Goal: Navigation & Orientation: Find specific page/section

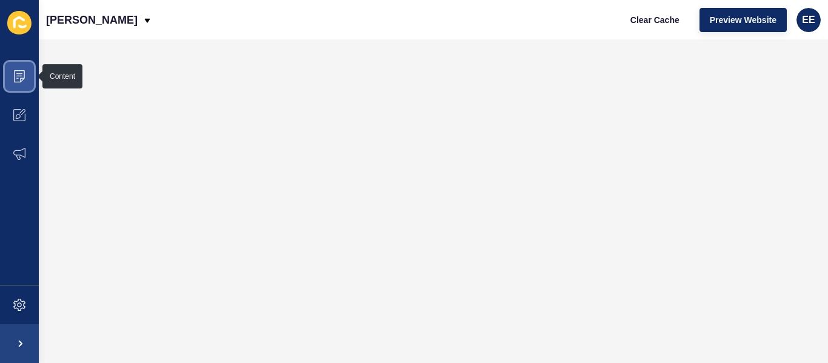
click at [24, 87] on span at bounding box center [19, 76] width 39 height 39
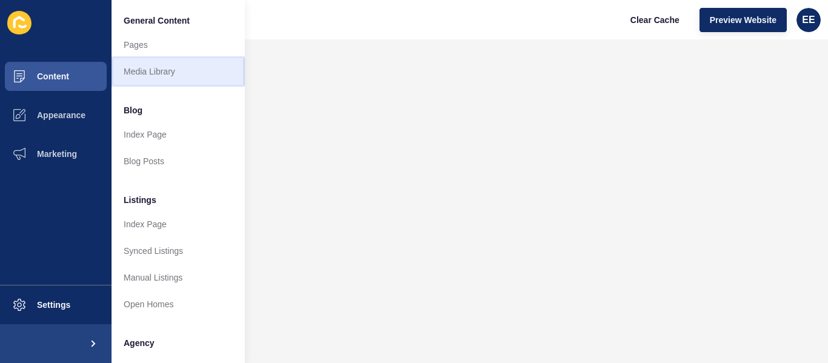
click at [139, 76] on link "Media Library" at bounding box center [178, 71] width 133 height 27
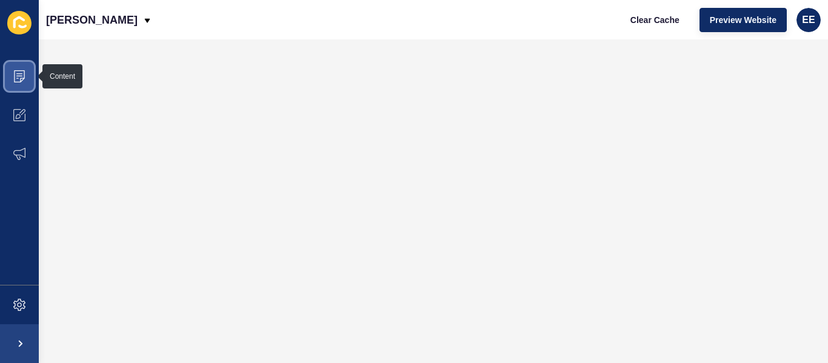
click at [28, 75] on span at bounding box center [19, 76] width 39 height 39
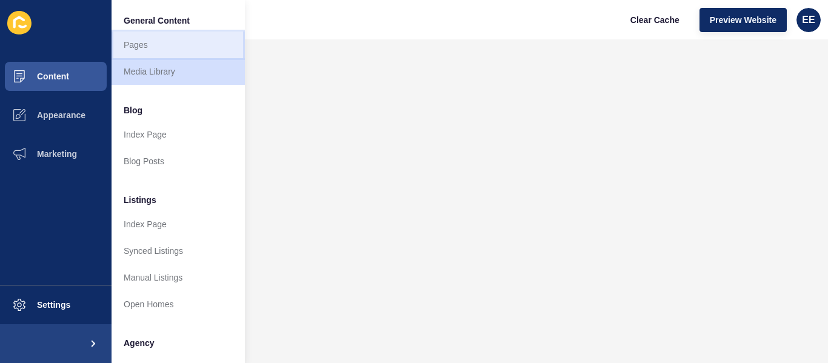
click at [154, 42] on link "Pages" at bounding box center [178, 45] width 133 height 27
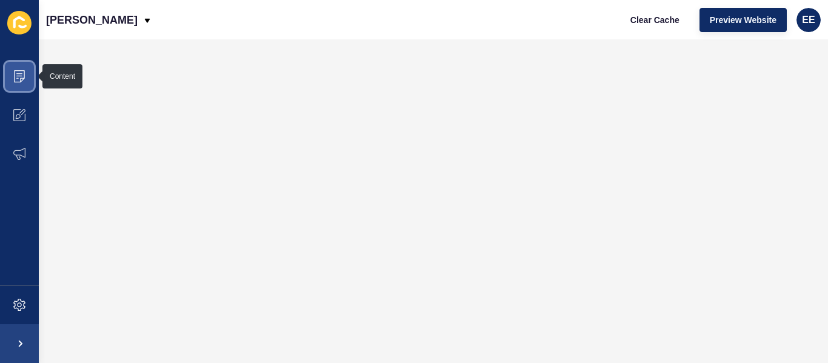
click at [19, 70] on icon at bounding box center [19, 76] width 11 height 12
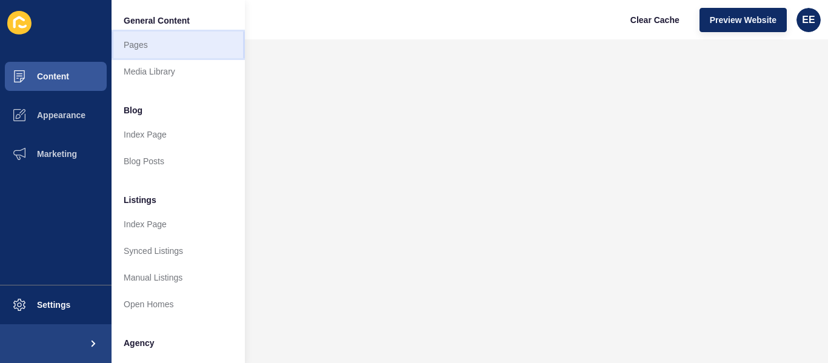
click at [165, 43] on link "Pages" at bounding box center [178, 45] width 133 height 27
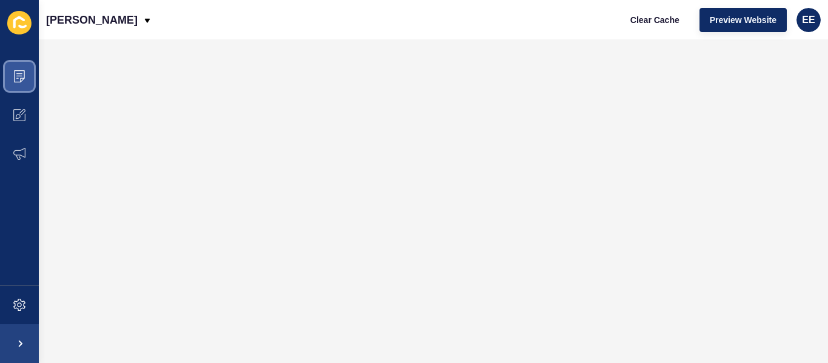
click at [13, 75] on icon at bounding box center [19, 76] width 12 height 12
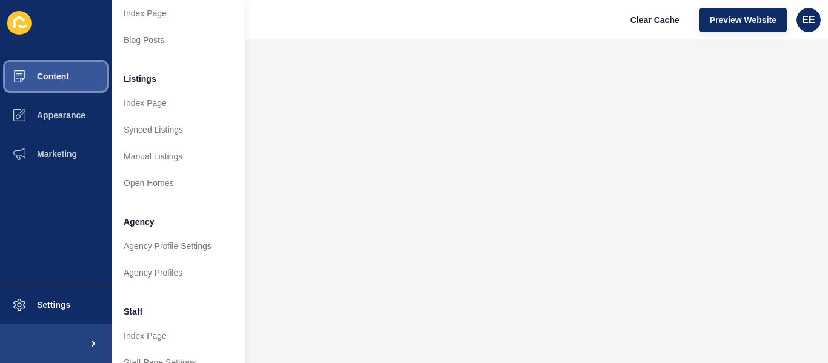
scroll to position [182, 0]
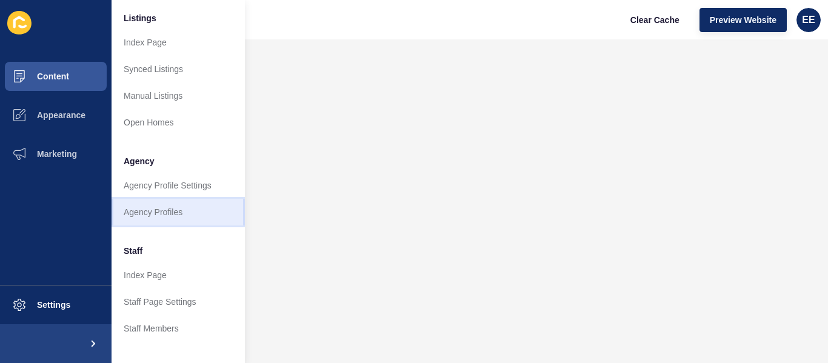
click at [152, 214] on link "Agency Profiles" at bounding box center [178, 212] width 133 height 27
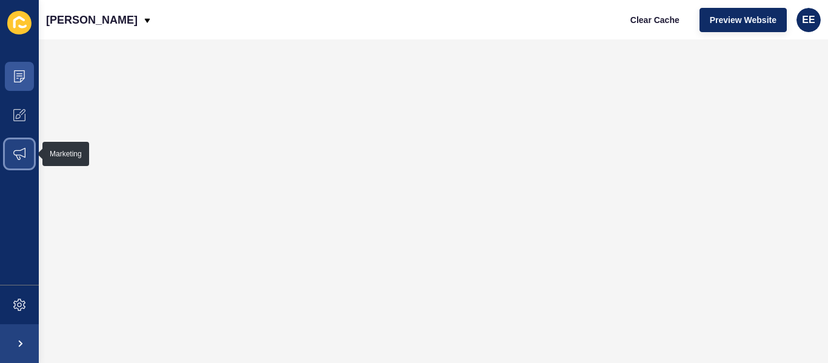
click at [30, 155] on span at bounding box center [19, 154] width 39 height 39
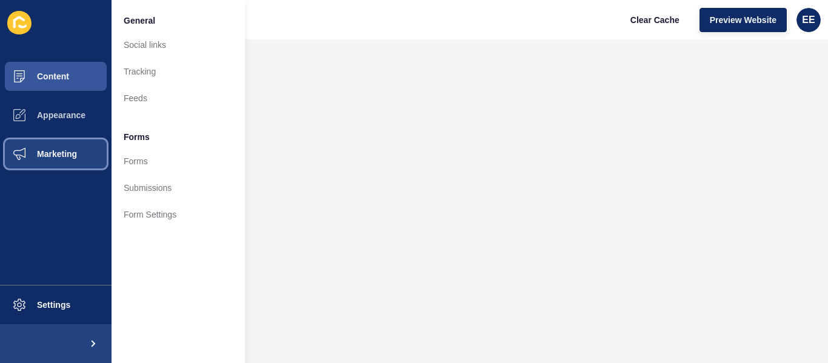
click at [59, 153] on span "Marketing" at bounding box center [37, 154] width 79 height 10
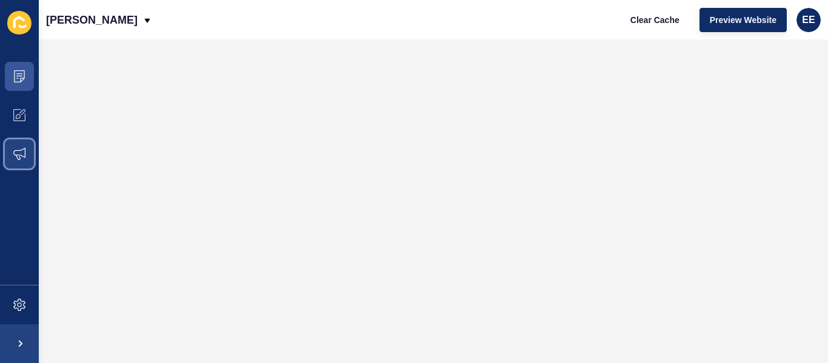
click at [29, 149] on span at bounding box center [19, 154] width 39 height 39
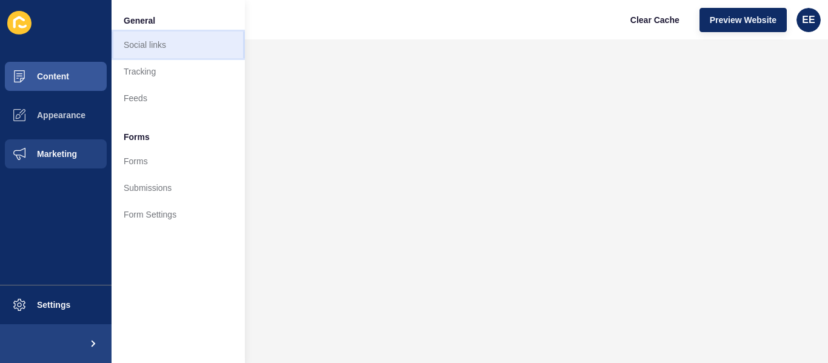
click at [184, 44] on link "Social links" at bounding box center [178, 45] width 133 height 27
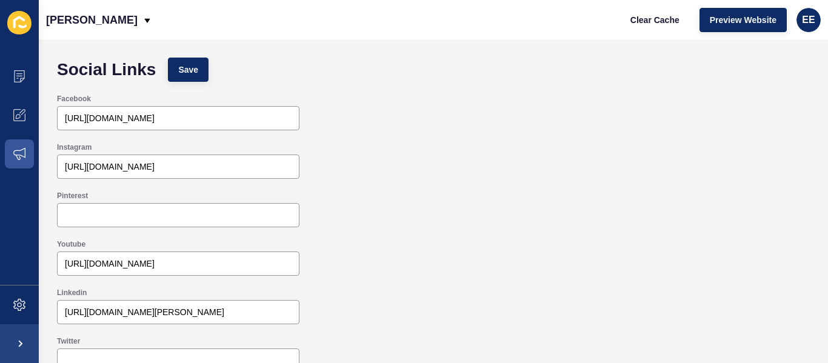
scroll to position [16, 0]
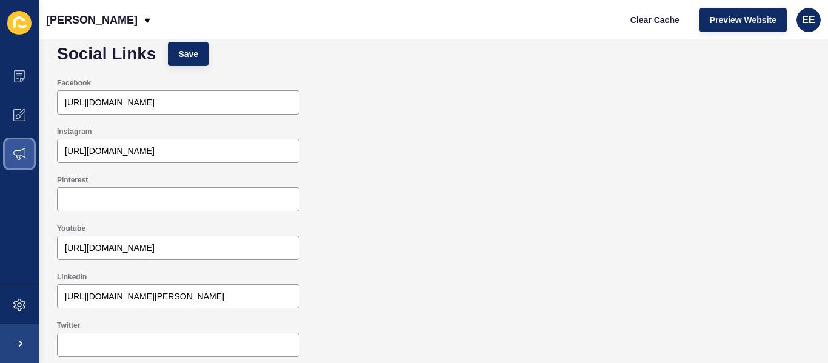
click at [24, 163] on span at bounding box center [19, 154] width 39 height 39
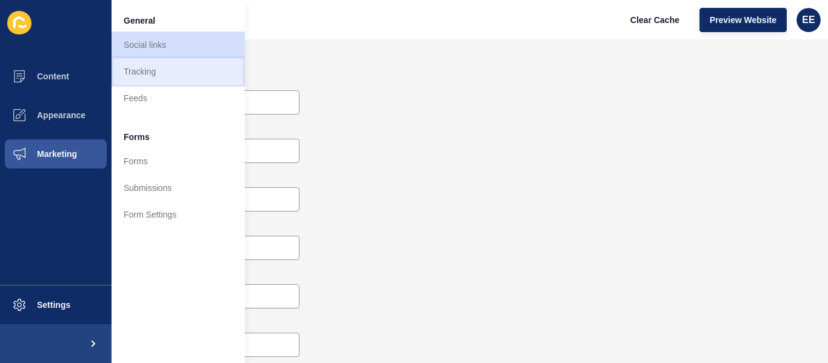
click at [142, 70] on link "Tracking" at bounding box center [178, 71] width 133 height 27
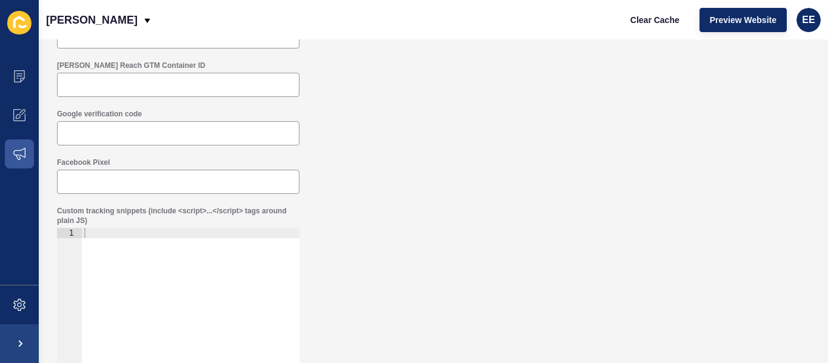
scroll to position [182, 0]
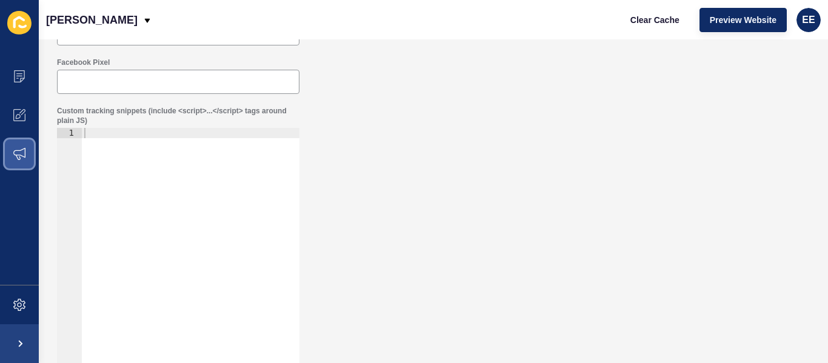
click at [17, 158] on icon at bounding box center [19, 154] width 12 height 12
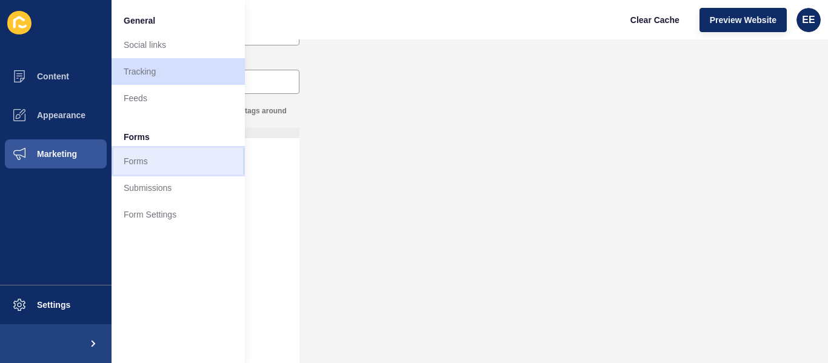
click at [153, 159] on link "Forms" at bounding box center [178, 161] width 133 height 27
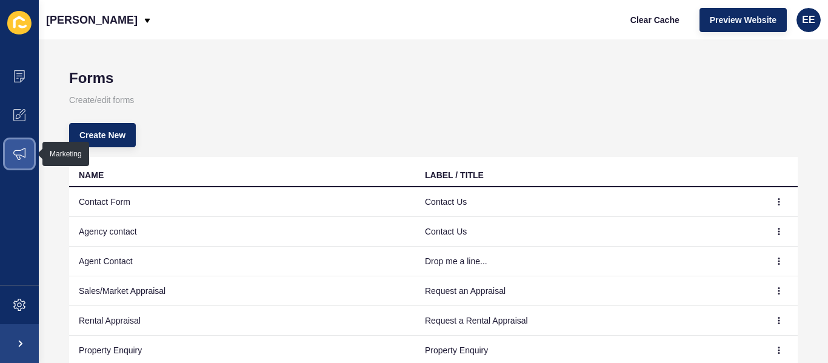
click at [24, 152] on icon at bounding box center [19, 154] width 12 height 12
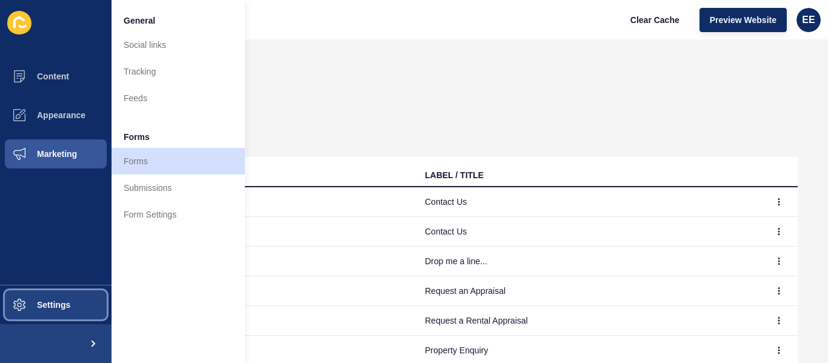
click at [59, 303] on span "Settings" at bounding box center [34, 305] width 72 height 10
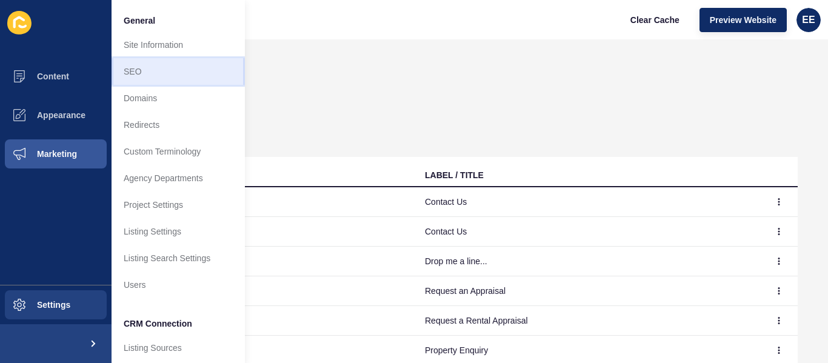
click at [163, 72] on link "SEO" at bounding box center [178, 71] width 133 height 27
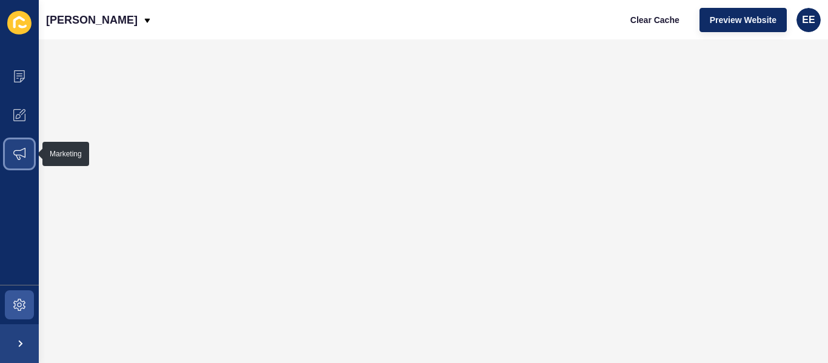
click at [13, 155] on icon at bounding box center [19, 154] width 12 height 12
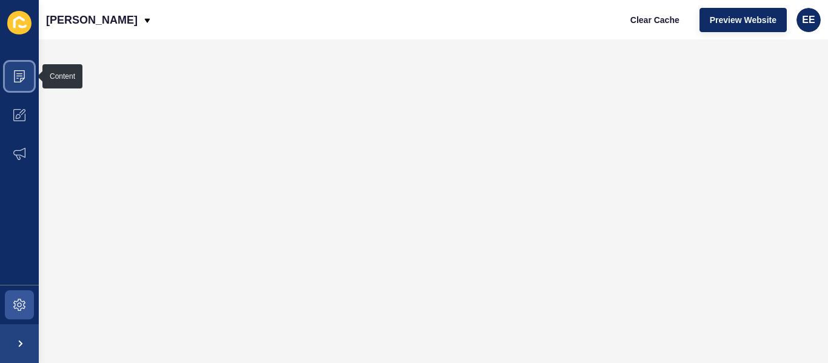
click at [21, 68] on span at bounding box center [19, 76] width 39 height 39
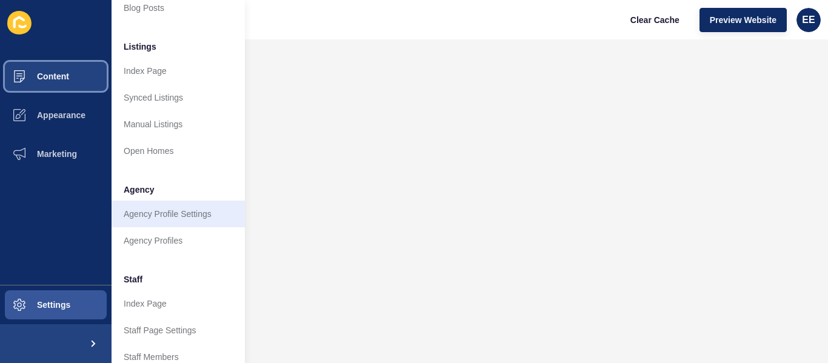
scroll to position [182, 0]
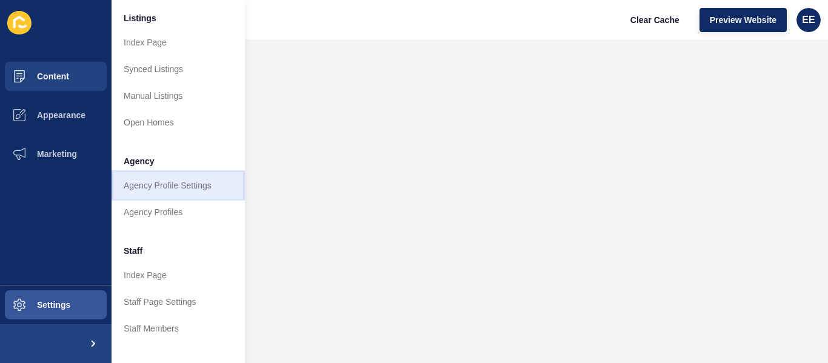
click at [166, 187] on link "Agency Profile Settings" at bounding box center [178, 185] width 133 height 27
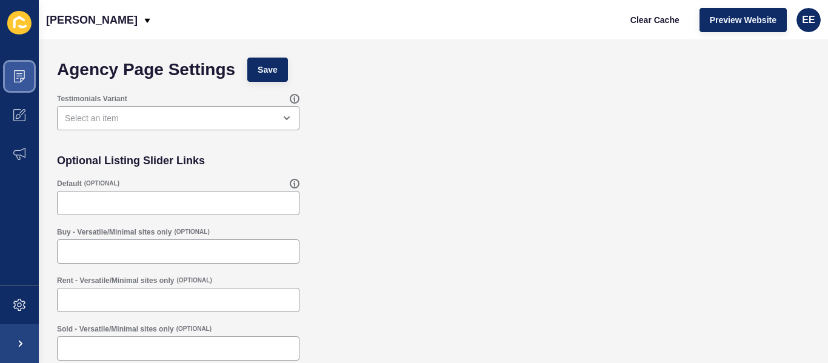
click at [22, 78] on icon at bounding box center [19, 76] width 11 height 12
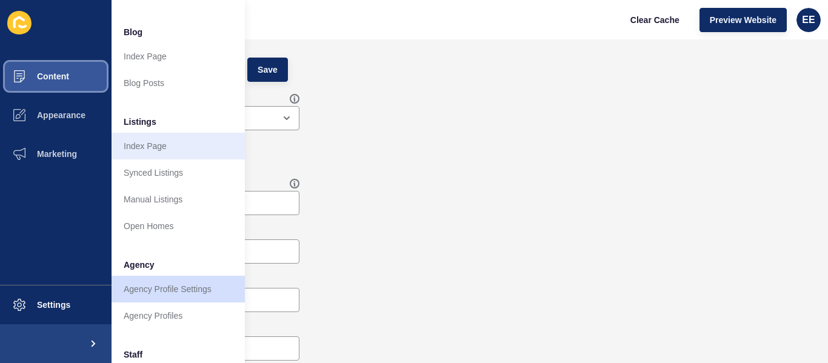
scroll to position [121, 0]
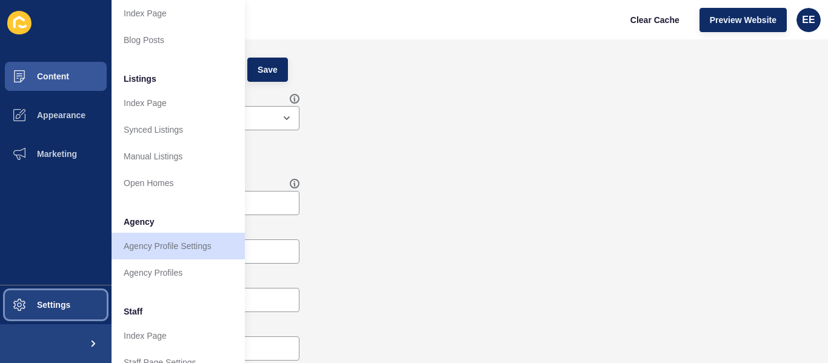
click at [37, 306] on span "Settings" at bounding box center [34, 305] width 72 height 10
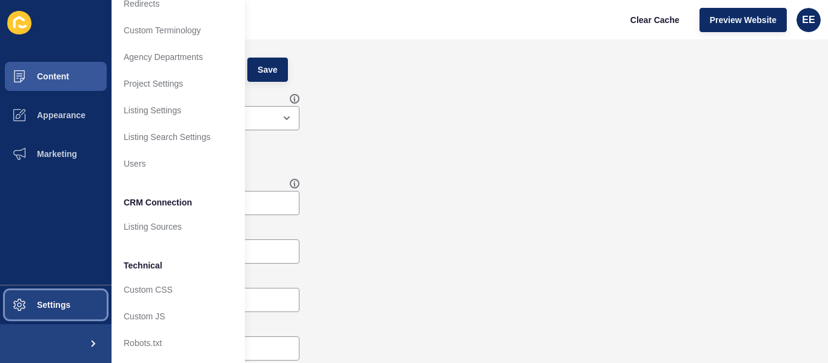
scroll to position [131, 0]
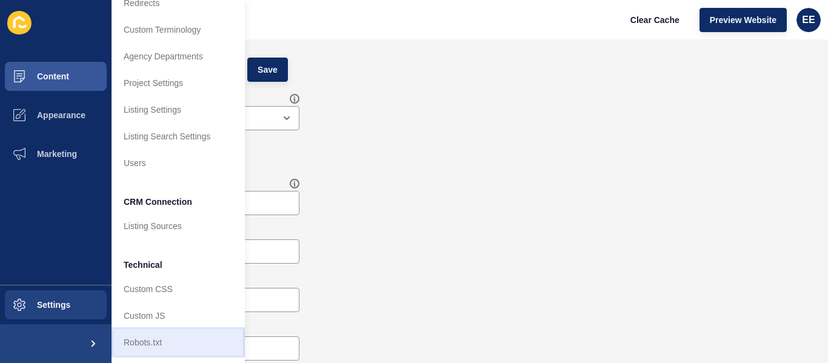
click at [183, 332] on link "Robots.txt" at bounding box center [178, 342] width 133 height 27
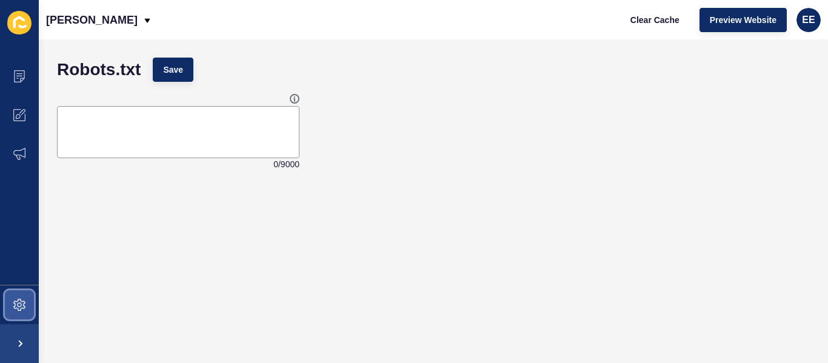
click at [10, 300] on span at bounding box center [19, 305] width 39 height 39
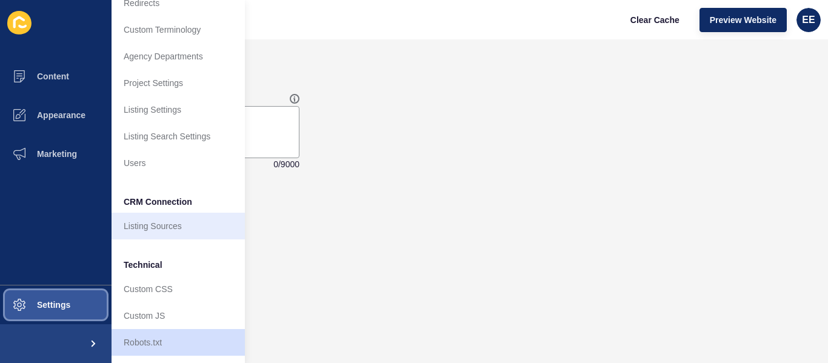
scroll to position [131, 0]
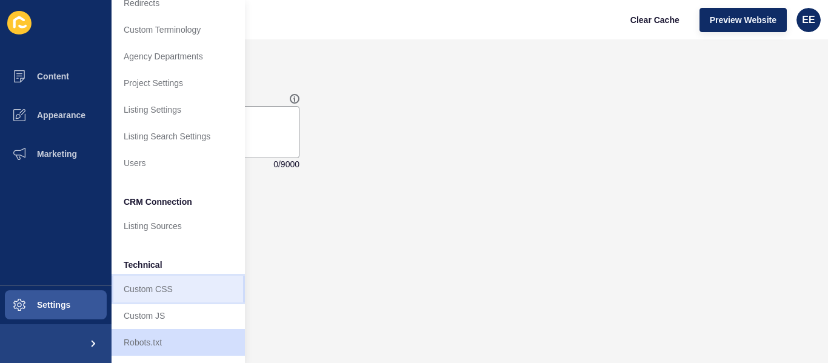
click at [188, 276] on link "Custom CSS" at bounding box center [178, 289] width 133 height 27
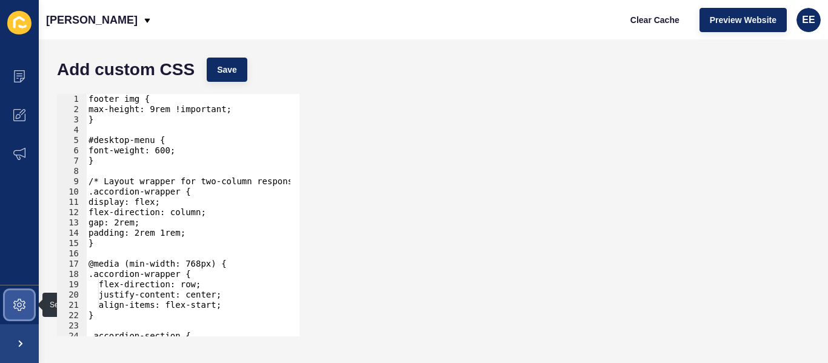
click at [22, 304] on icon at bounding box center [19, 305] width 12 height 12
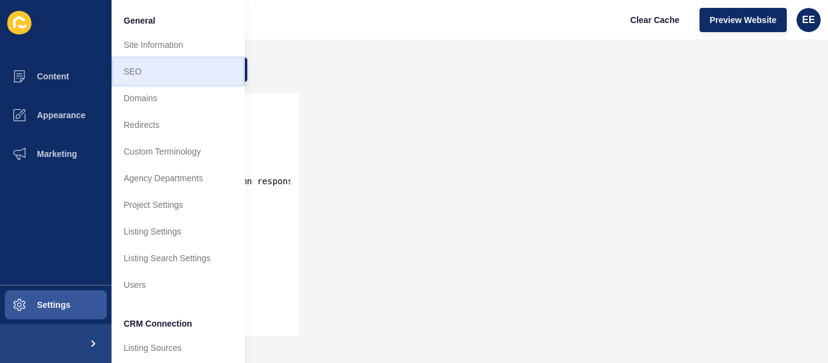
click at [158, 73] on link "SEO" at bounding box center [178, 71] width 133 height 27
